Goal: Transaction & Acquisition: Purchase product/service

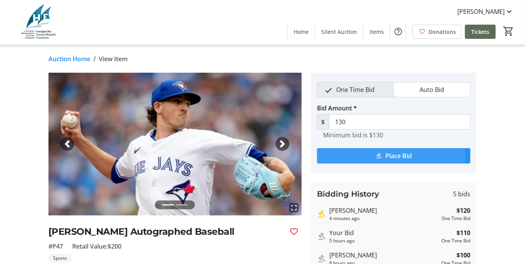
click at [392, 160] on span "Place Bid" at bounding box center [398, 155] width 27 height 9
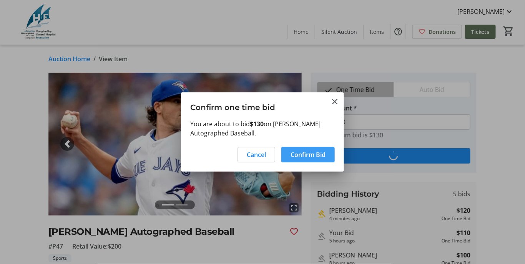
click at [301, 158] on span "Confirm Bid" at bounding box center [308, 154] width 35 height 9
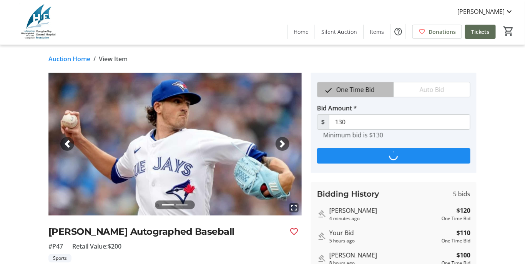
type input "140"
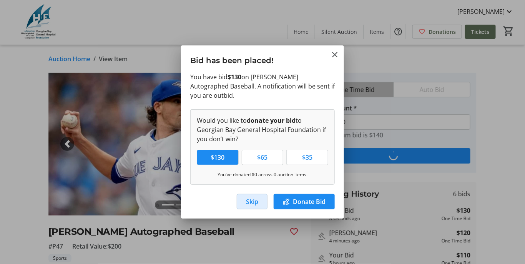
click at [246, 206] on span "Skip" at bounding box center [252, 201] width 12 height 9
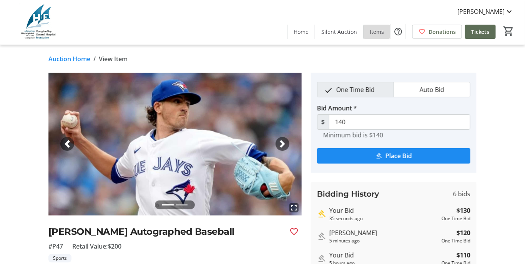
click at [370, 31] on span "Items" at bounding box center [377, 32] width 14 height 8
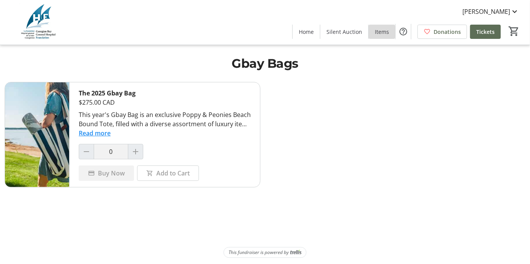
click at [375, 32] on span "Items" at bounding box center [382, 32] width 14 height 8
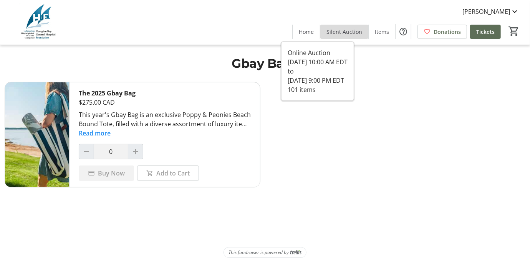
click at [327, 33] on span "Silent Auction" at bounding box center [345, 32] width 36 height 8
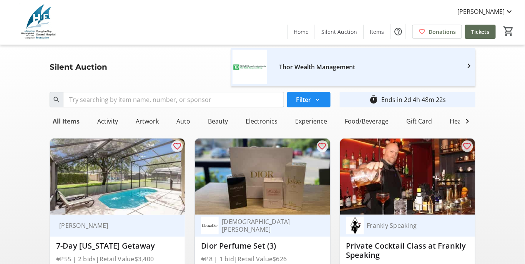
click at [65, 129] on div "All Items" at bounding box center [66, 120] width 33 height 15
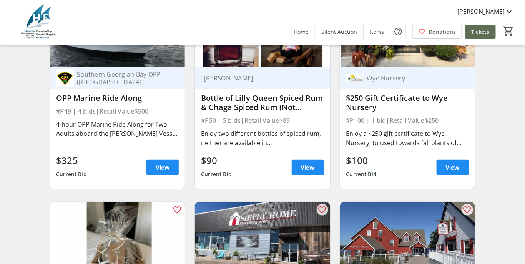
scroll to position [5031, 0]
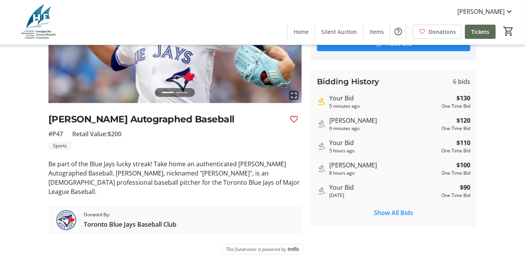
scroll to position [176, 0]
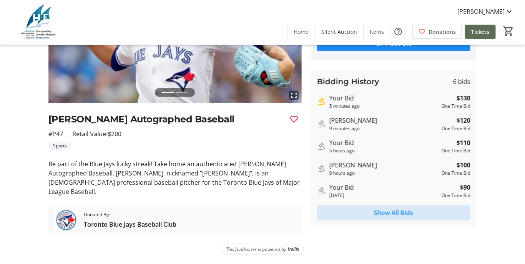
click at [402, 213] on span "Show All Bids" at bounding box center [393, 212] width 39 height 9
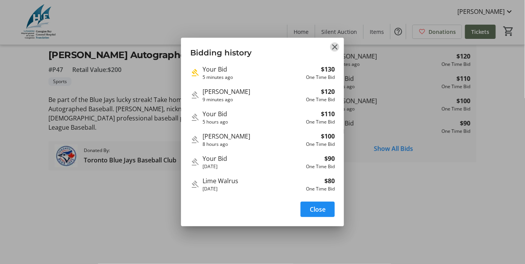
click at [334, 42] on mat-icon "Close" at bounding box center [334, 46] width 9 height 9
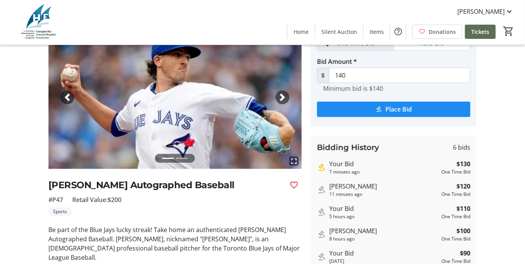
scroll to position [35, 0]
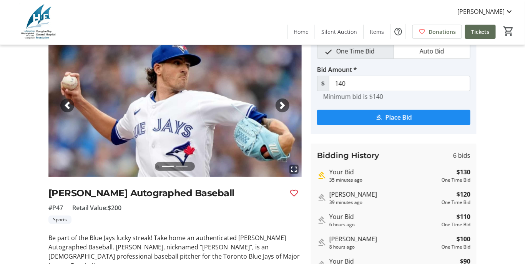
scroll to position [37, 0]
